Goal: Information Seeking & Learning: Stay updated

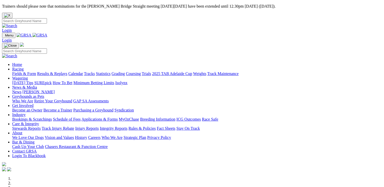
scroll to position [305, 0]
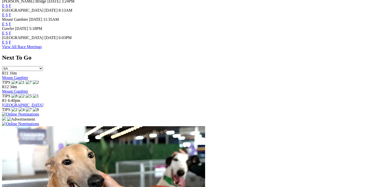
click at [11, 43] on link "F" at bounding box center [10, 42] width 2 height 4
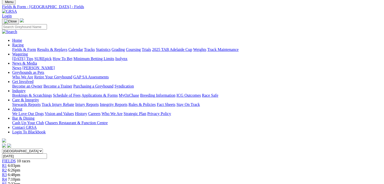
scroll to position [25, 0]
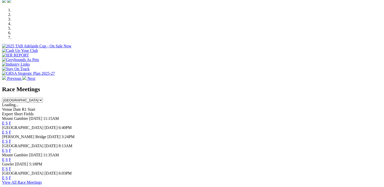
scroll to position [178, 0]
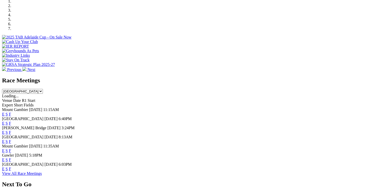
click at [11, 158] on link "F" at bounding box center [10, 160] width 2 height 4
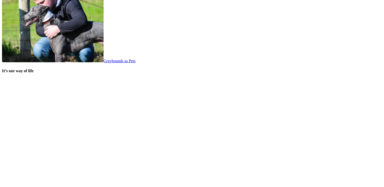
scroll to position [1041, 0]
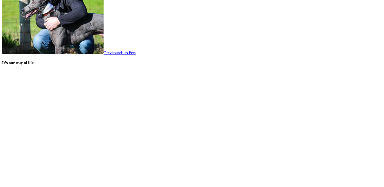
scroll to position [1041, 0]
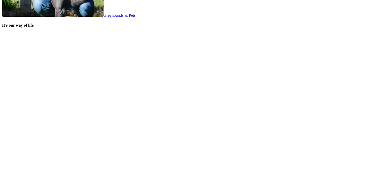
scroll to position [1092, 0]
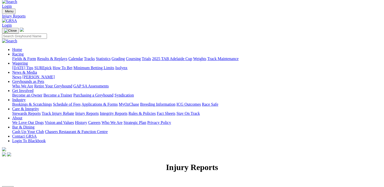
scroll to position [76, 0]
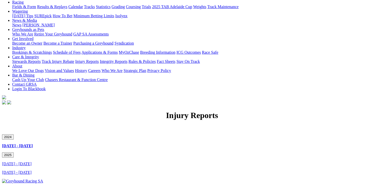
click at [31, 162] on link "[DATE] - [DATE]" at bounding box center [16, 164] width 29 height 4
